Goal: Task Accomplishment & Management: Use online tool/utility

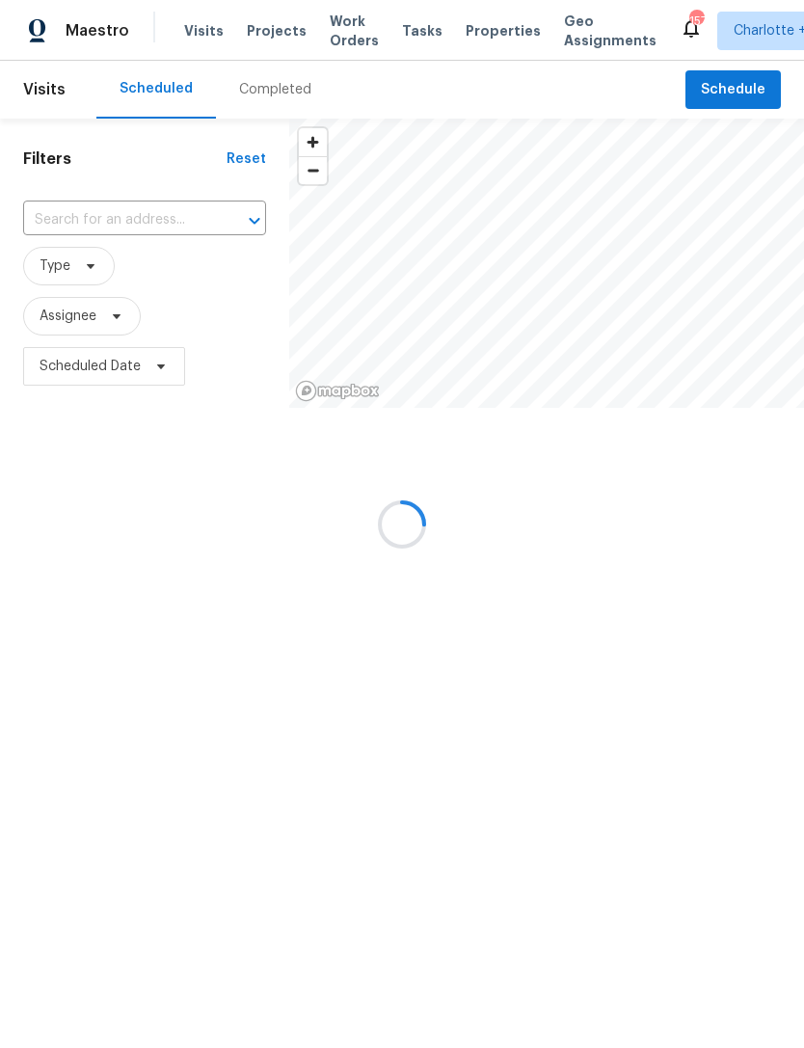
click at [264, 23] on div at bounding box center [402, 524] width 804 height 1048
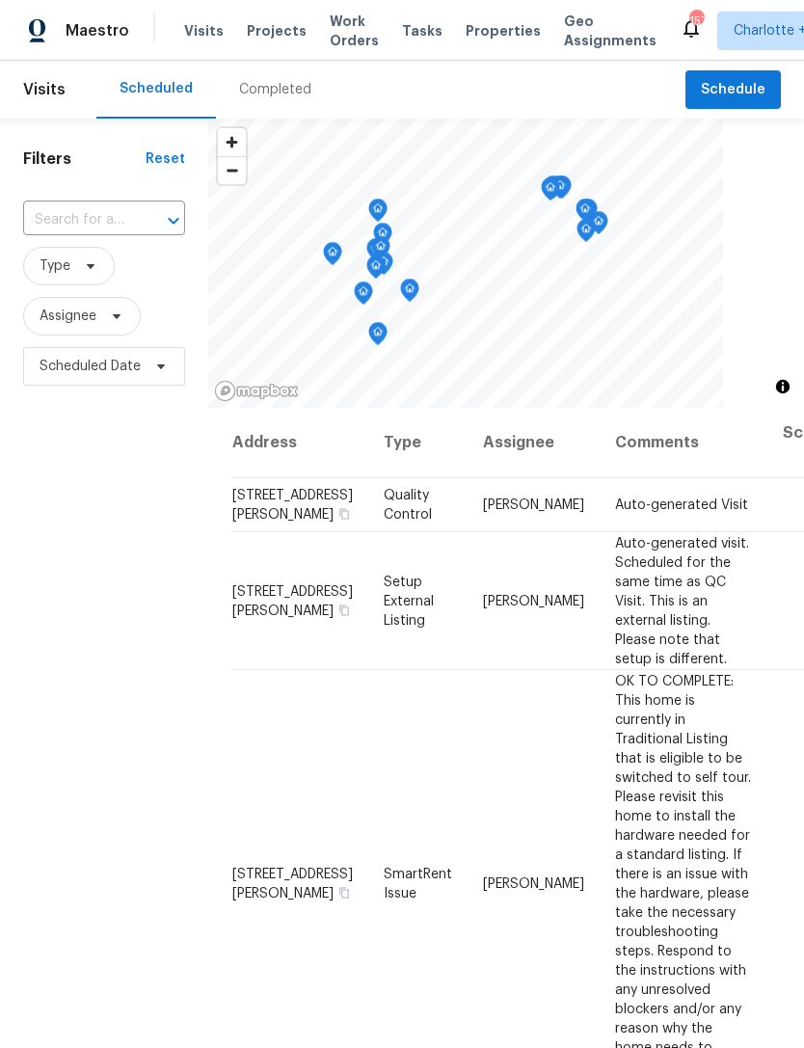
click at [272, 35] on span "Projects" at bounding box center [277, 30] width 60 height 19
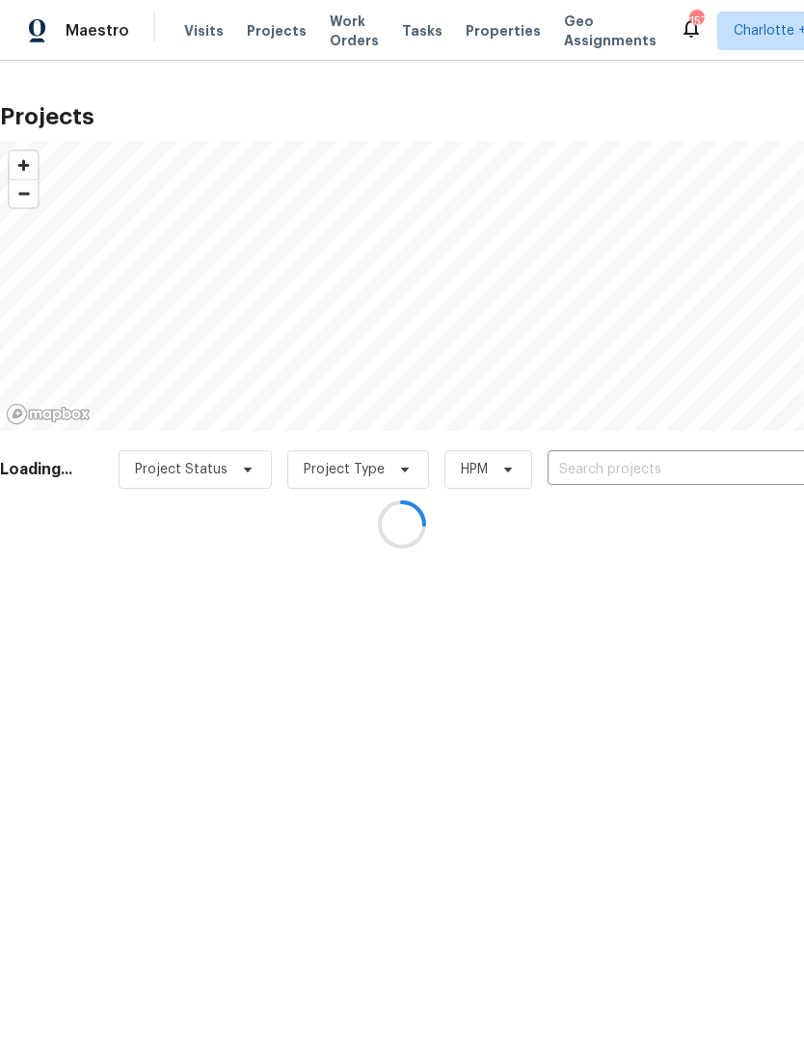
click at [615, 474] on div at bounding box center [402, 524] width 804 height 1048
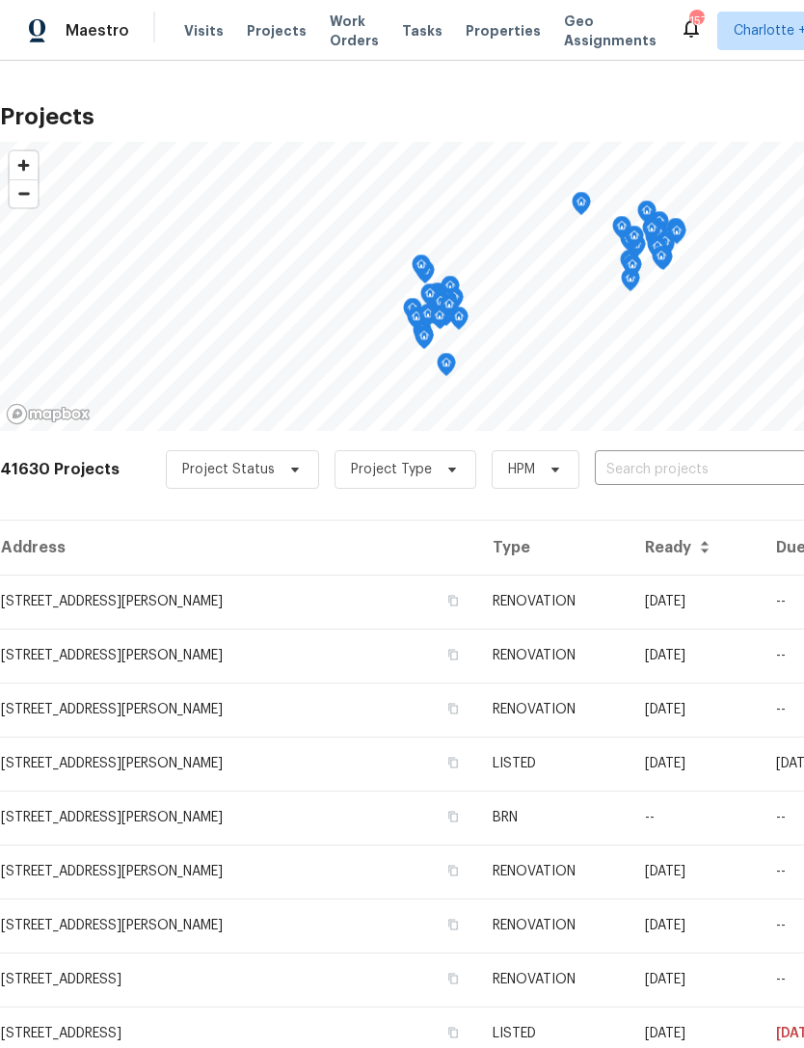
click at [637, 468] on input "text" at bounding box center [705, 470] width 221 height 30
type input "101 chip"
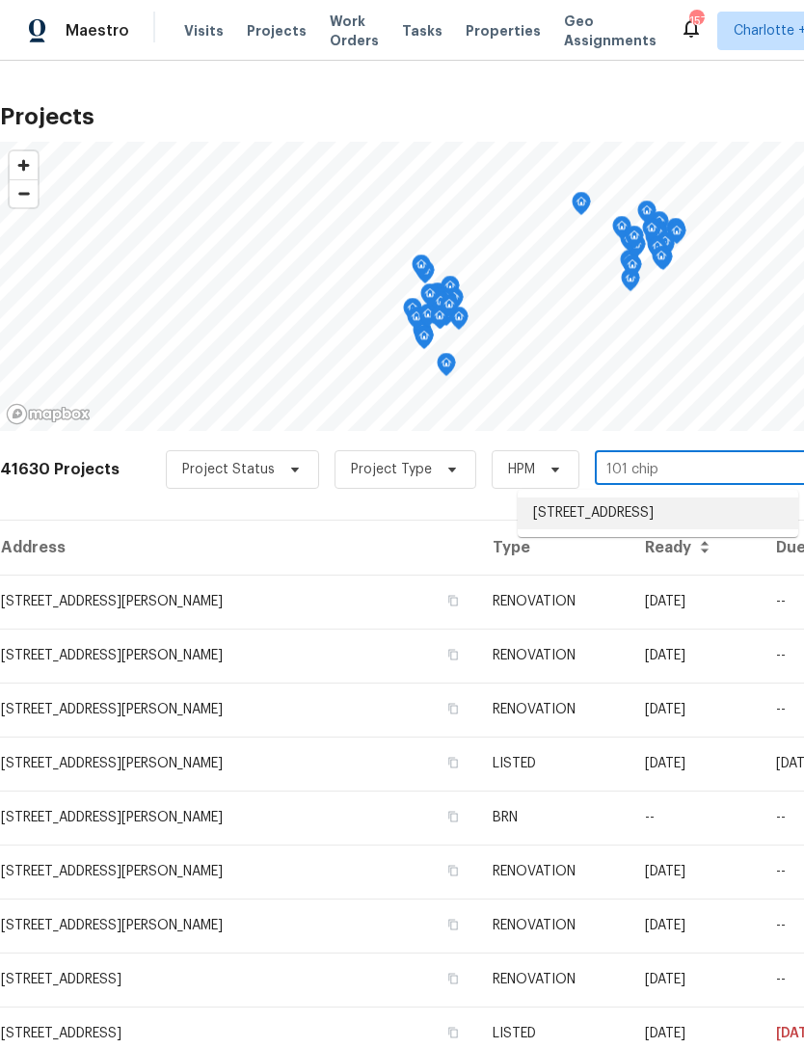
click at [667, 521] on li "[STREET_ADDRESS]" at bounding box center [658, 513] width 280 height 32
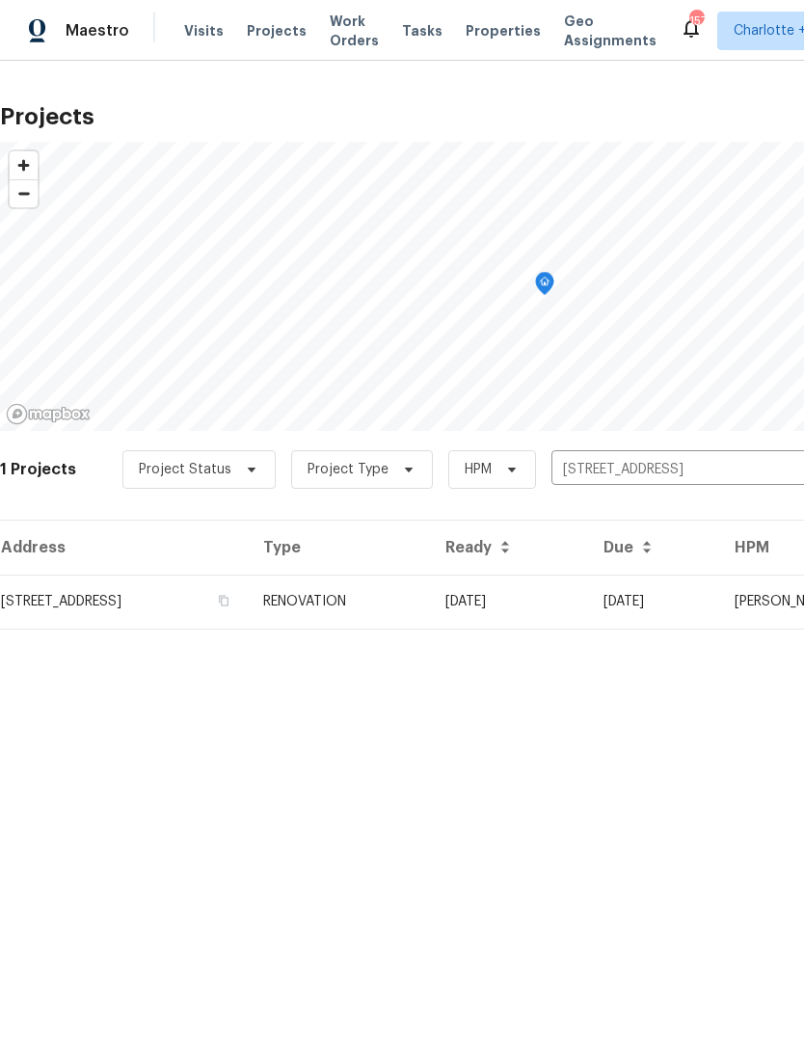
click at [588, 592] on td "[DATE]" at bounding box center [509, 601] width 158 height 54
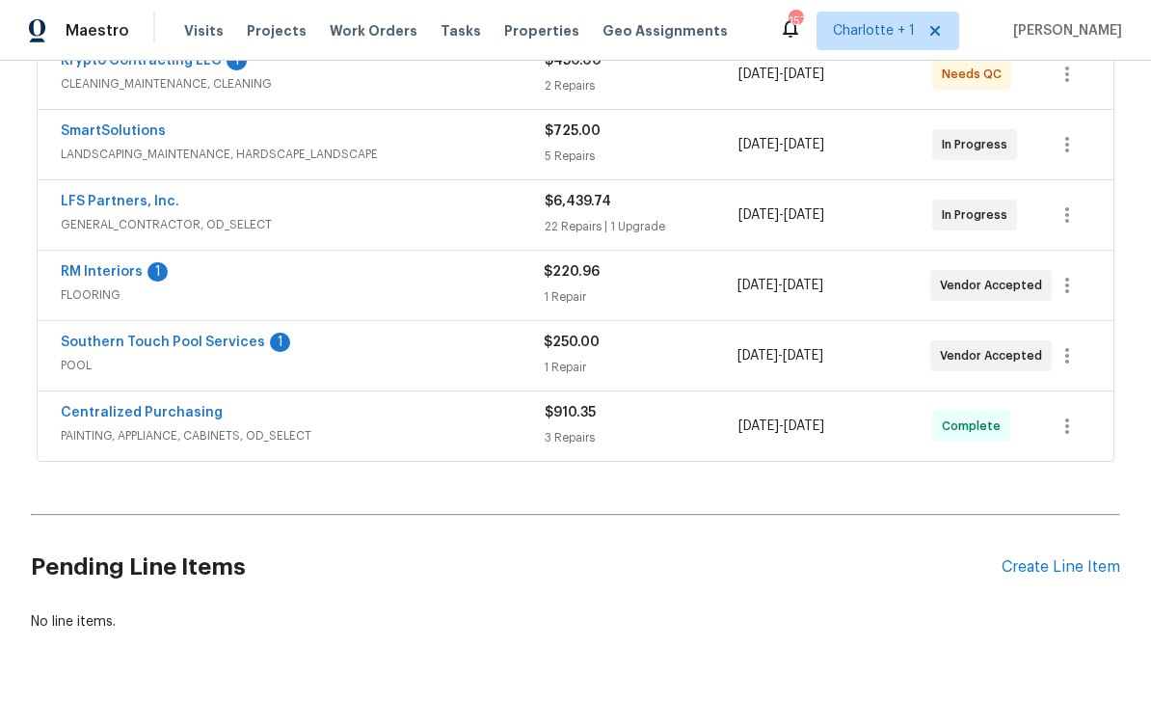
scroll to position [390, 0]
click at [126, 340] on link "Southern Touch Pool Services" at bounding box center [163, 342] width 204 height 13
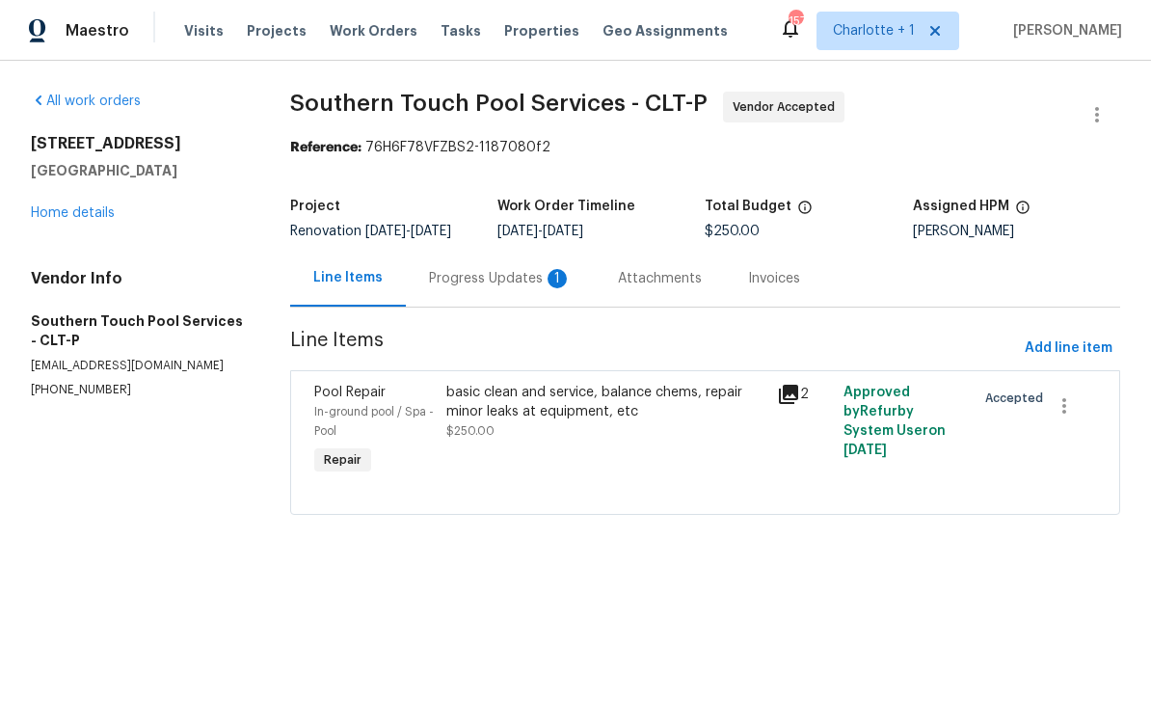
click at [500, 287] on div "Progress Updates 1" at bounding box center [500, 278] width 143 height 19
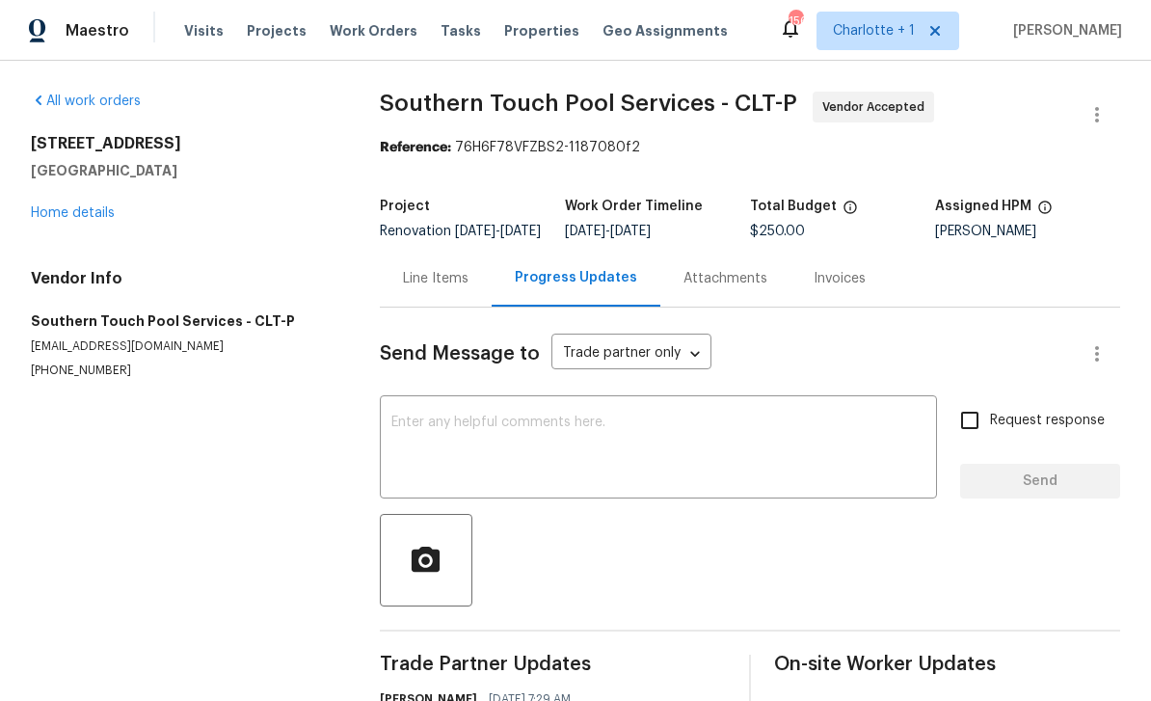
click at [67, 215] on link "Home details" at bounding box center [73, 212] width 84 height 13
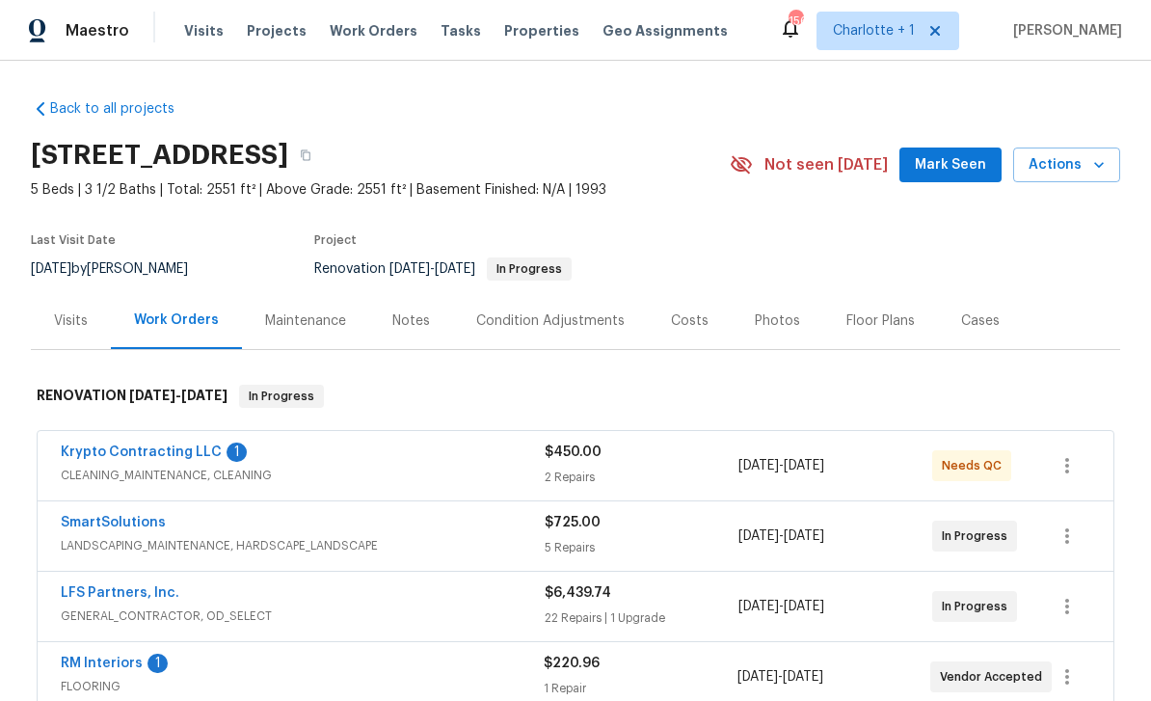
click at [803, 166] on span "Actions" at bounding box center [1066, 165] width 76 height 24
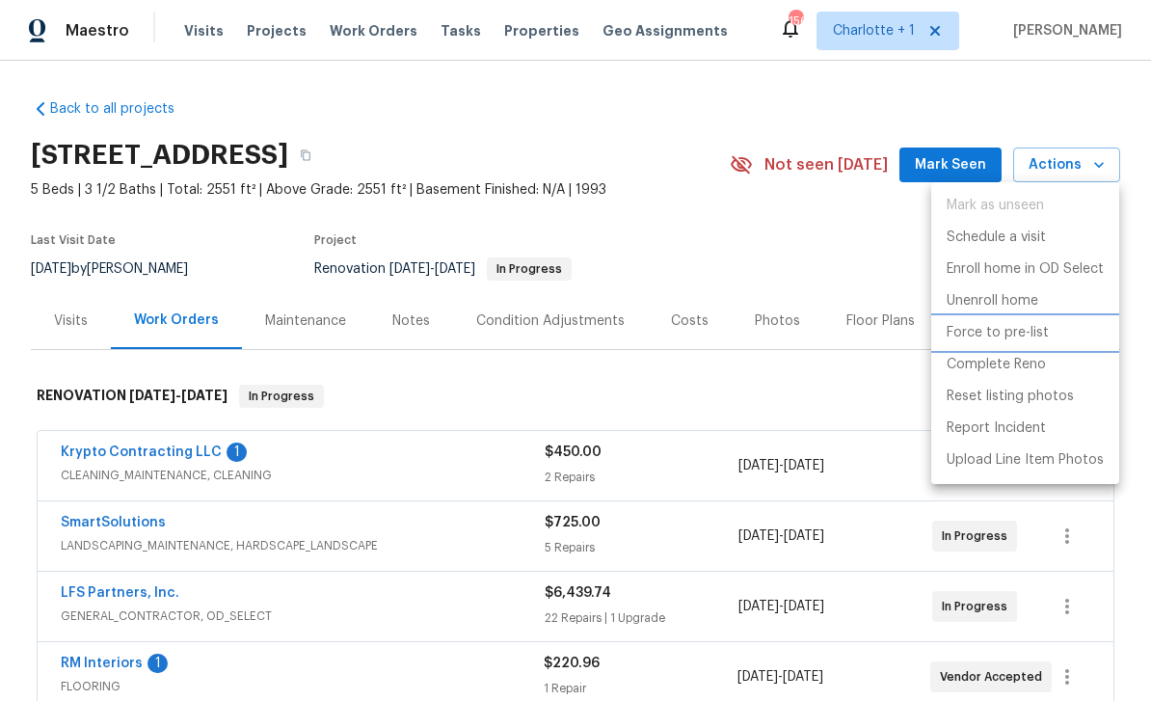
click at [803, 331] on p "Force to pre-list" at bounding box center [998, 333] width 102 height 20
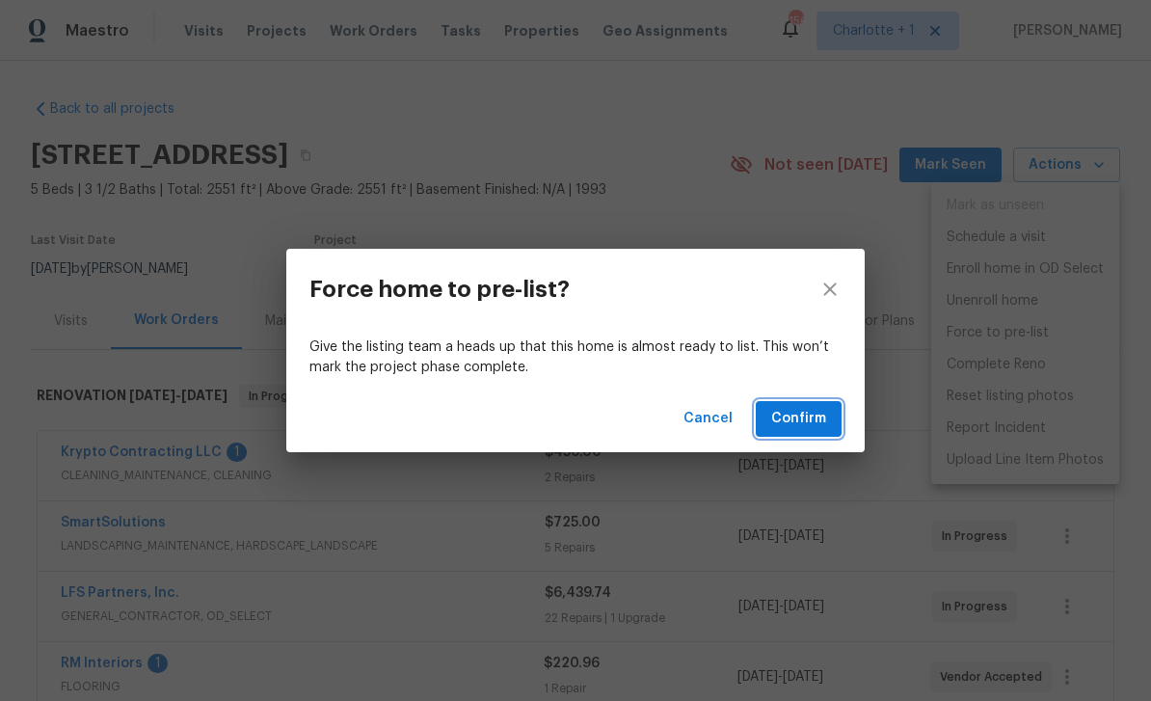
click at [803, 412] on span "Confirm" at bounding box center [798, 419] width 55 height 24
